Goal: Register for event/course

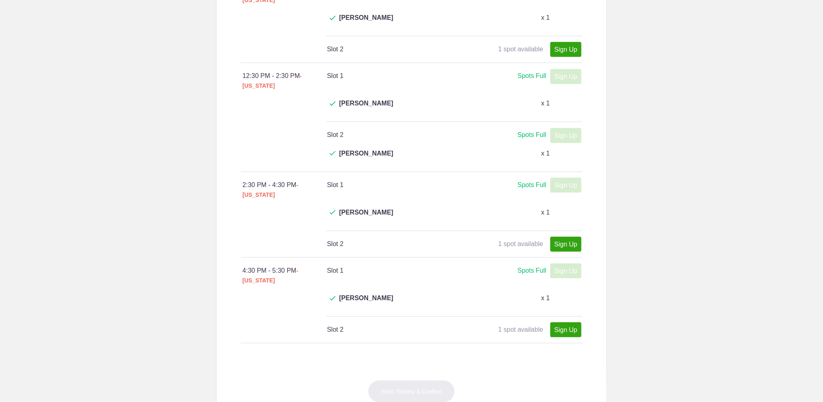
scroll to position [323, 0]
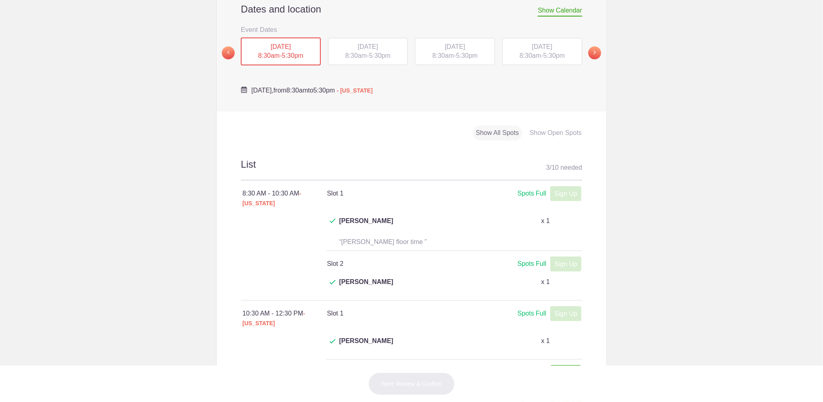
click at [373, 54] on span "5:30pm" at bounding box center [379, 55] width 21 height 7
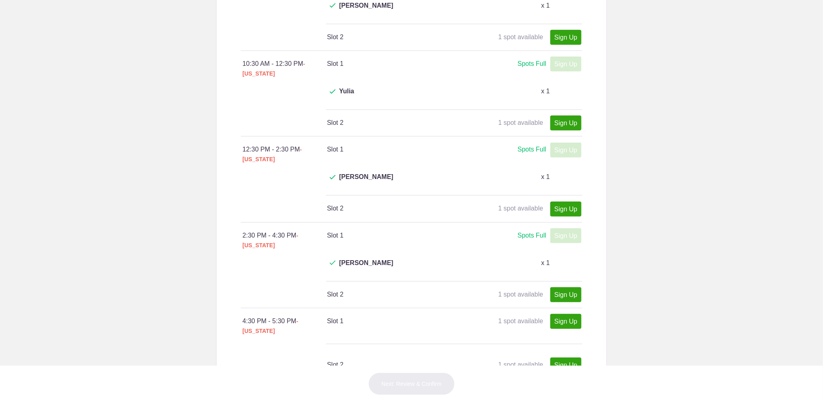
scroll to position [215, 0]
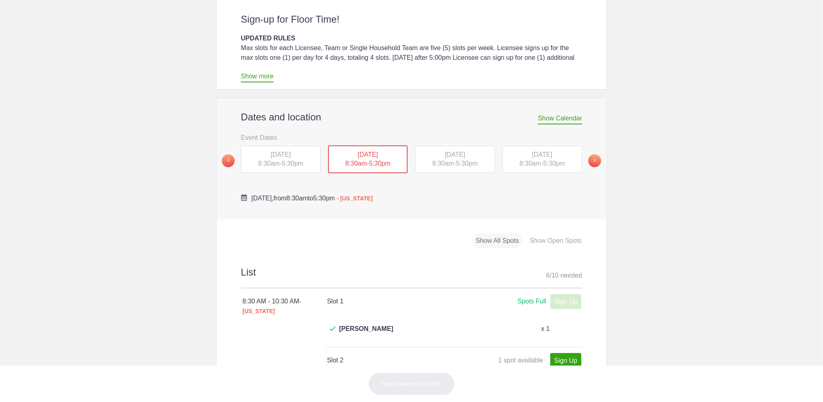
click at [457, 155] on span "WED, Aug 20, 2025" at bounding box center [455, 154] width 20 height 7
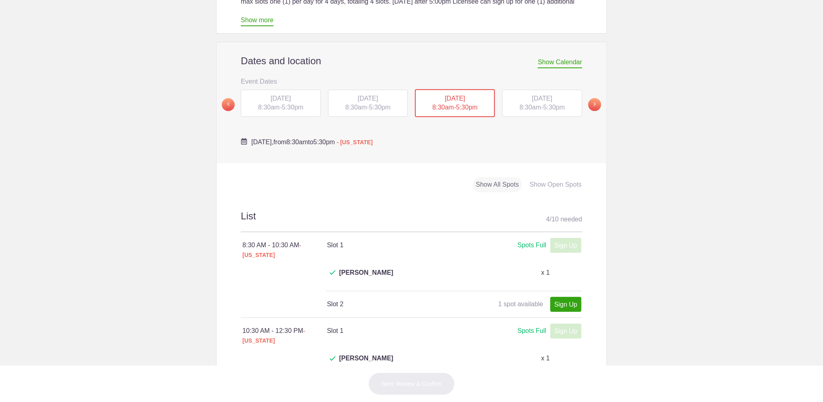
scroll to position [269, 0]
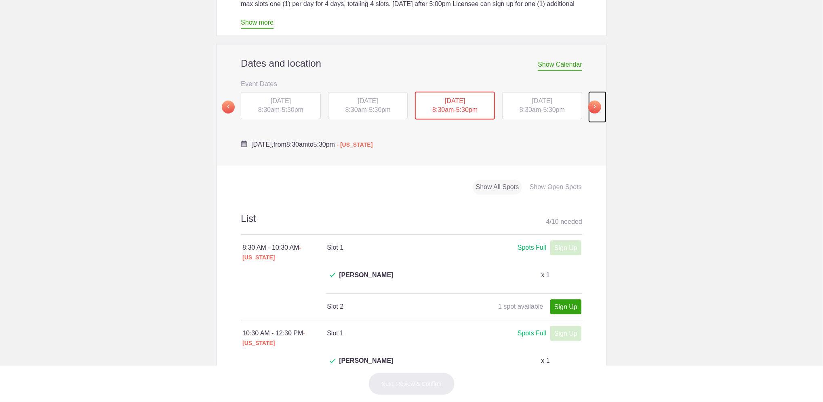
click at [590, 103] on span at bounding box center [594, 107] width 13 height 13
click at [281, 105] on div "FRI, Aug 22, 2025 8:30am - 5:30pm" at bounding box center [281, 105] width 80 height 27
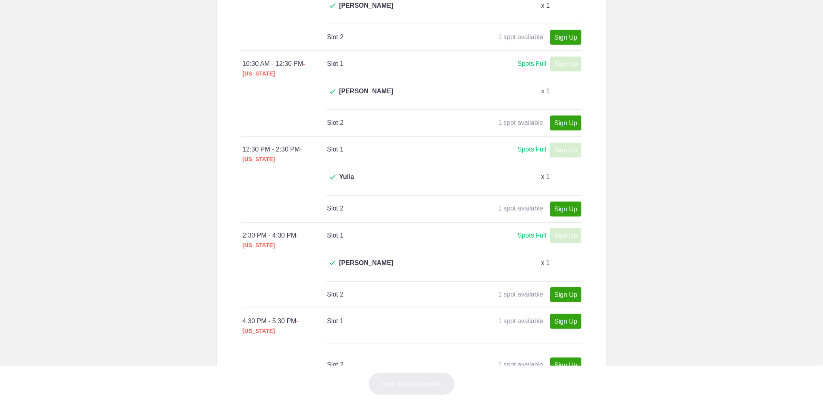
scroll to position [162, 0]
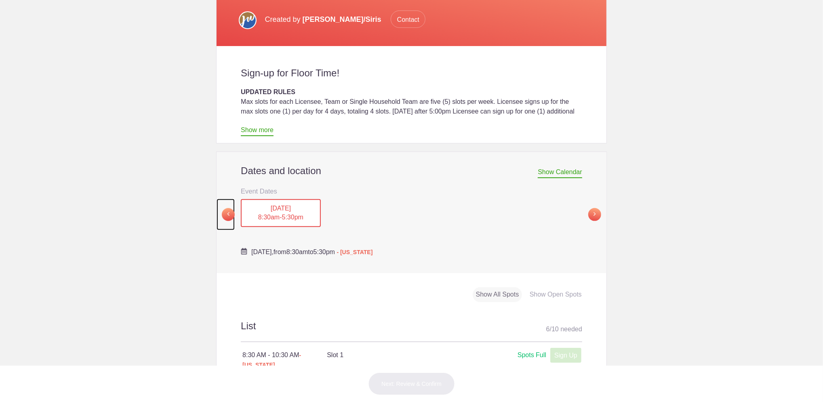
click at [223, 212] on span at bounding box center [228, 214] width 13 height 13
click at [468, 212] on div "WED, Aug 20, 2025 8:30am - 5:30pm" at bounding box center [455, 212] width 80 height 27
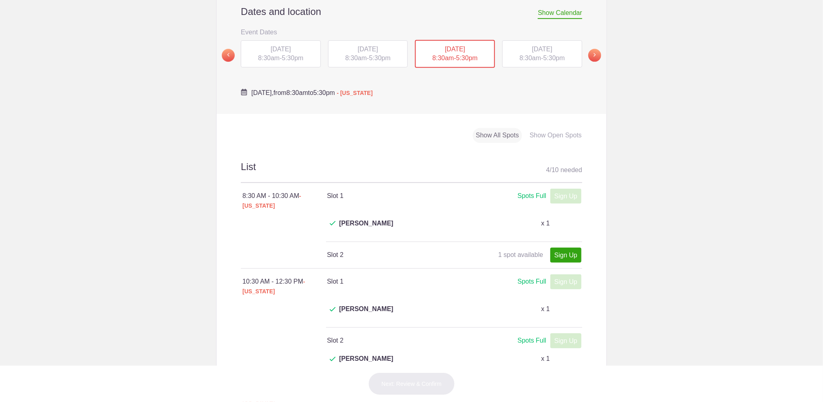
scroll to position [269, 0]
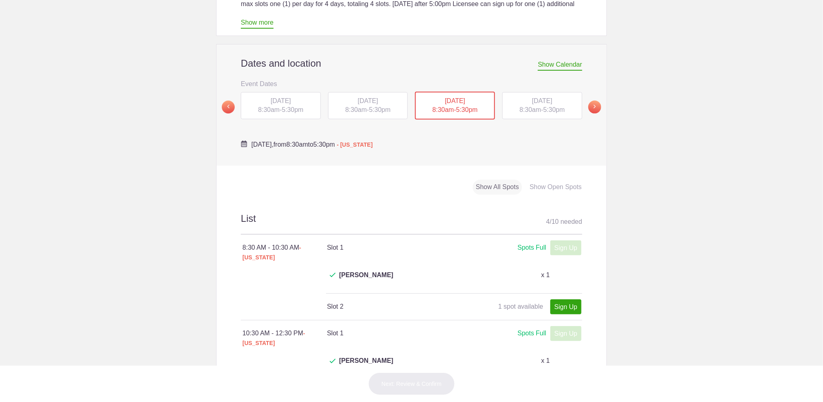
click at [357, 101] on span "TUE, Aug 19, 2025" at bounding box center [367, 100] width 20 height 7
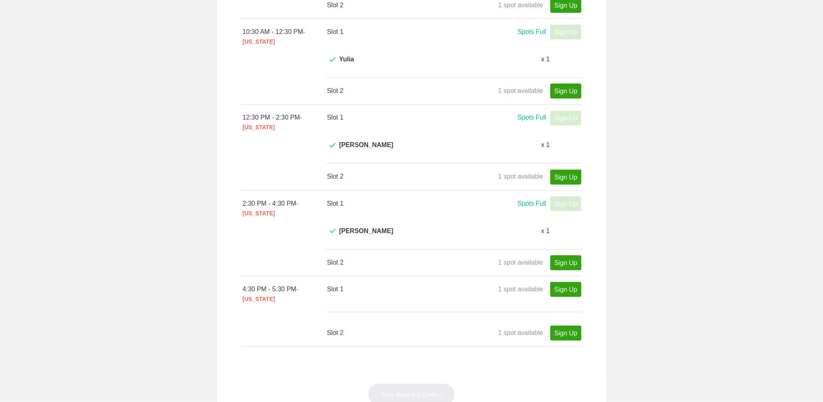
scroll to position [629, 0]
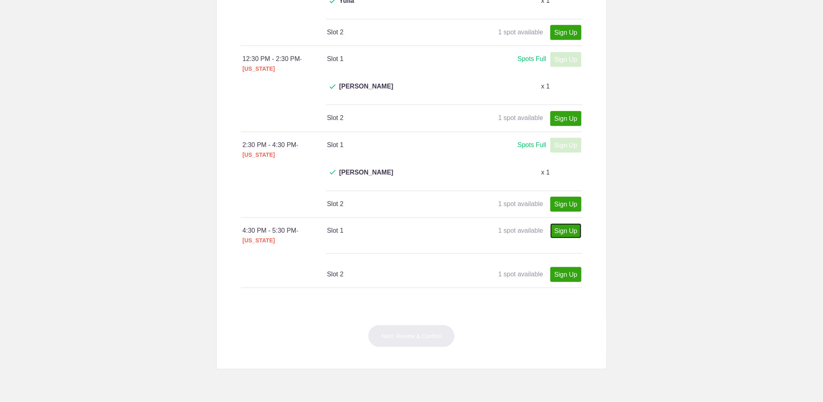
click at [566, 223] on link "Sign Up" at bounding box center [565, 230] width 31 height 15
type input "1"
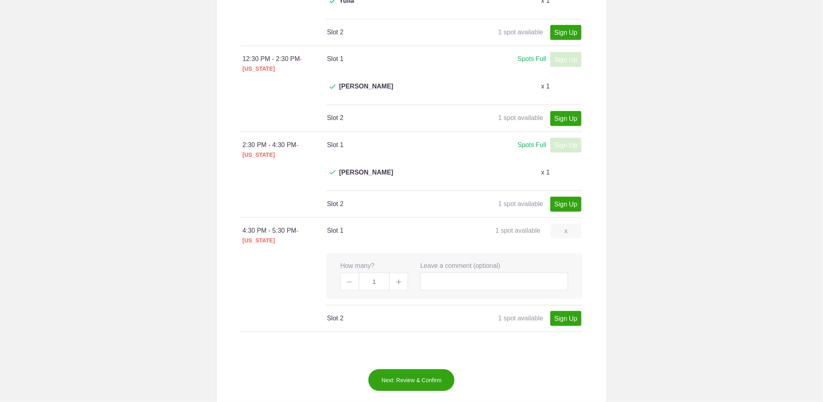
click at [412, 369] on button "Next: Review & Confirm" at bounding box center [411, 380] width 87 height 23
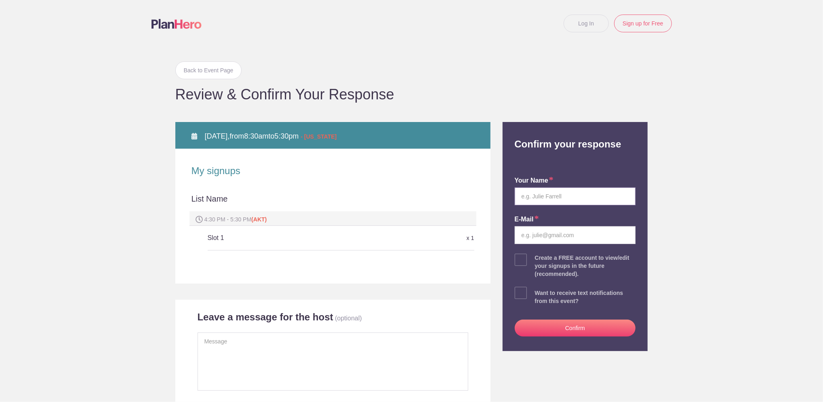
click at [560, 199] on input "text" at bounding box center [574, 196] width 121 height 18
type input "Jamie K. Harvey"
type input "jkharvey@gci.net"
click at [567, 331] on button "Confirm" at bounding box center [574, 327] width 121 height 17
